Goal: Information Seeking & Learning: Learn about a topic

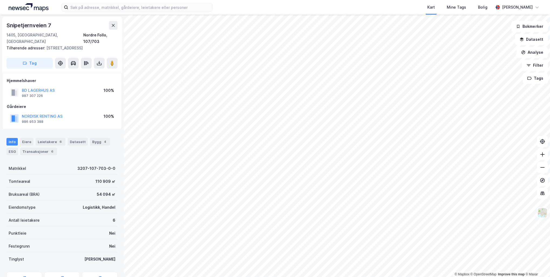
drag, startPoint x: 38, startPoint y: 83, endPoint x: 17, endPoint y: 86, distance: 21.2
click at [17, 90] on rect at bounding box center [15, 92] width 3 height 5
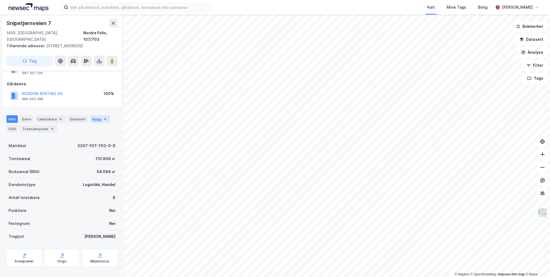
click at [95, 115] on div "Bygg 4" at bounding box center [100, 119] width 20 height 8
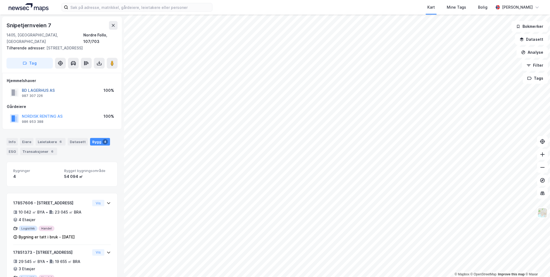
click at [0, 0] on button "BD LAGERHUS AS" at bounding box center [0, 0] width 0 height 0
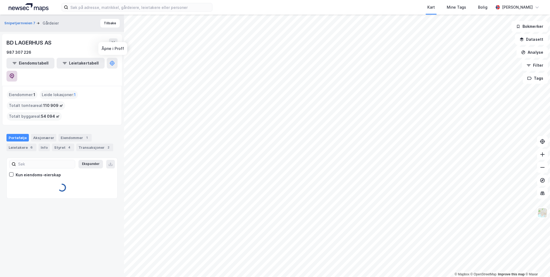
click at [17, 71] on button at bounding box center [11, 76] width 11 height 11
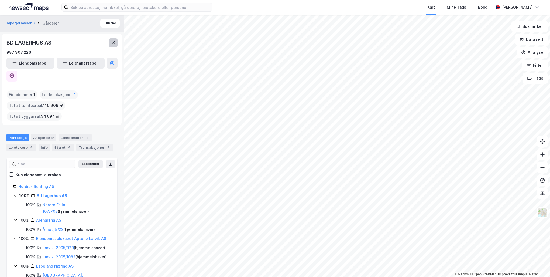
click at [112, 43] on icon at bounding box center [113, 42] width 4 height 4
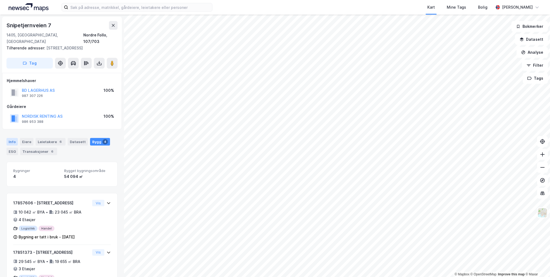
click at [14, 138] on div "Info" at bounding box center [11, 142] width 11 height 8
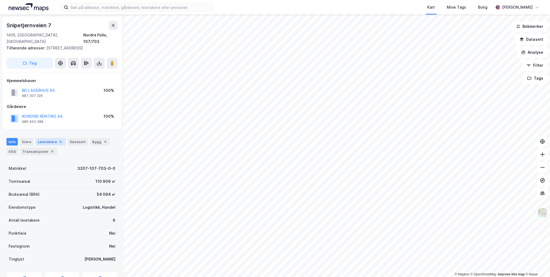
click at [55, 138] on div "Leietakere 6" at bounding box center [51, 142] width 30 height 8
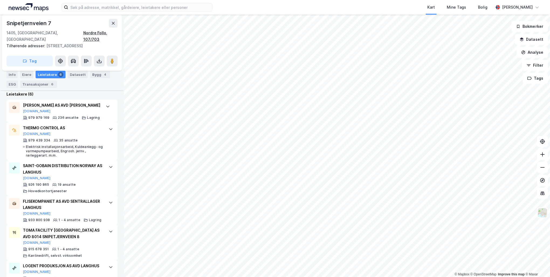
scroll to position [162, 0]
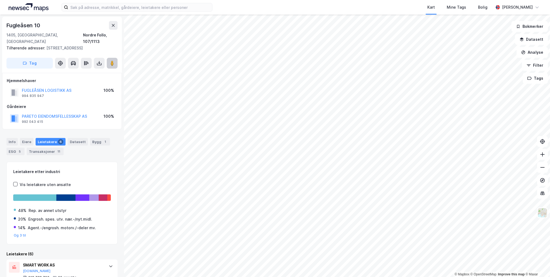
click at [110, 60] on icon at bounding box center [112, 62] width 5 height 5
click at [115, 8] on input at bounding box center [140, 7] width 144 height 8
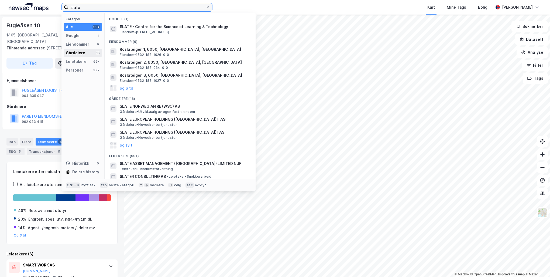
type input "slate"
click at [84, 52] on div "Gårdeiere" at bounding box center [75, 53] width 19 height 6
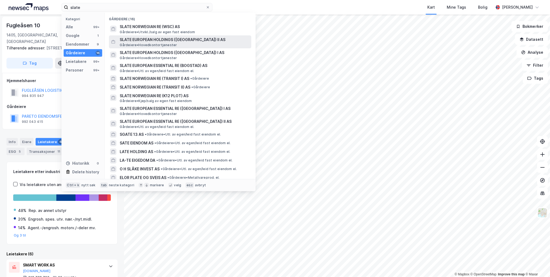
click at [162, 40] on span "SLATE EUROPEAN HOLDINGS ([GEOGRAPHIC_DATA]) II AS" at bounding box center [184, 39] width 129 height 6
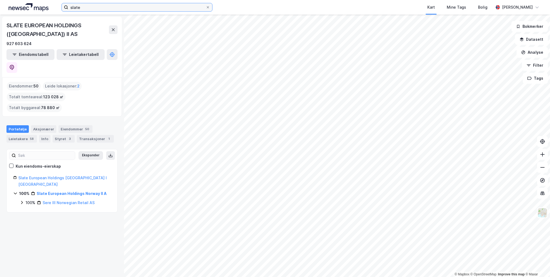
click at [111, 8] on input "slate" at bounding box center [137, 7] width 138 height 8
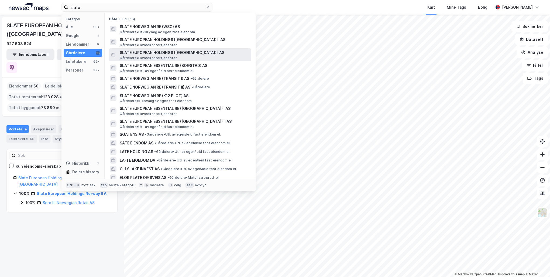
click at [175, 53] on span "SLATE EUROPEAN HOLDINGS ([GEOGRAPHIC_DATA]) I AS" at bounding box center [184, 52] width 129 height 6
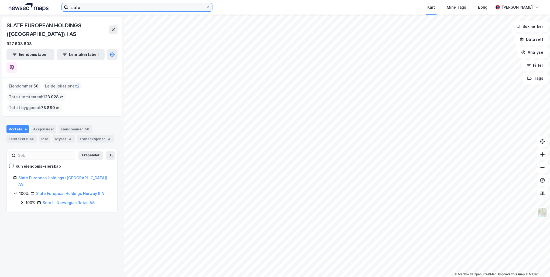
click at [113, 6] on input "slate" at bounding box center [137, 7] width 138 height 8
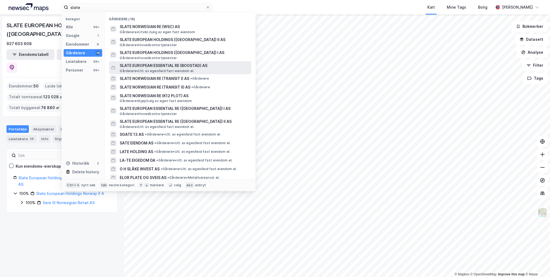
click at [159, 64] on span "SLATE EUROPEAN ESSENTIAL RE (BOGSTAD) AS" at bounding box center [184, 65] width 129 height 6
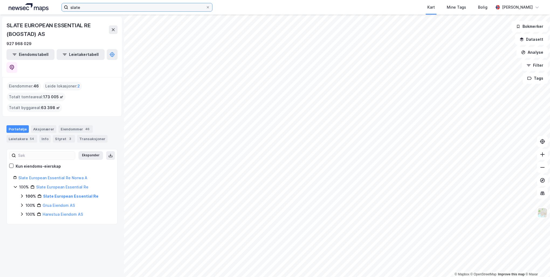
click at [105, 6] on input "slate" at bounding box center [137, 7] width 138 height 8
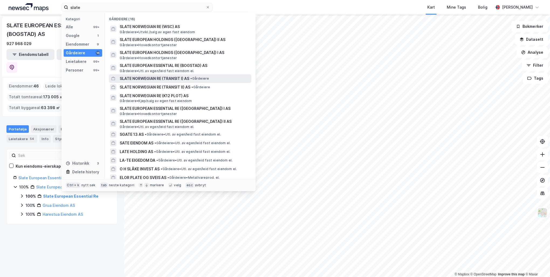
click at [152, 75] on span "SLATE NORWEGIAN RE (TRANSIT I) AS" at bounding box center [155, 78] width 70 height 6
